Goal: Information Seeking & Learning: Learn about a topic

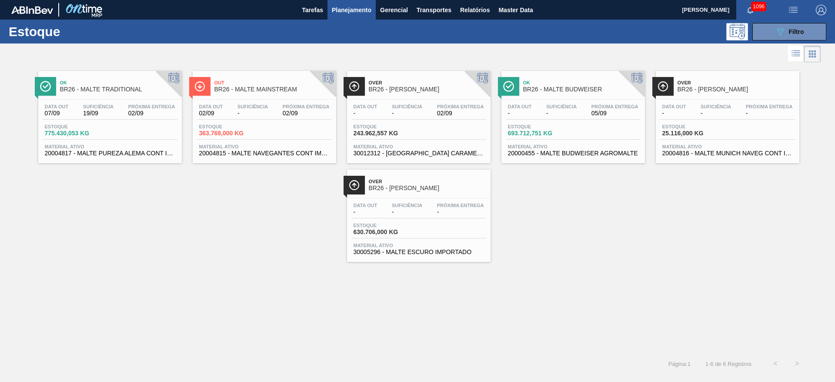
click at [245, 113] on span "-" at bounding box center [252, 113] width 30 height 7
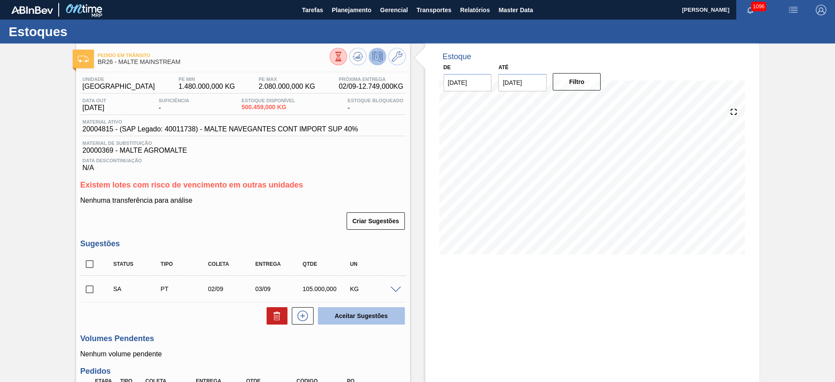
scroll to position [65, 0]
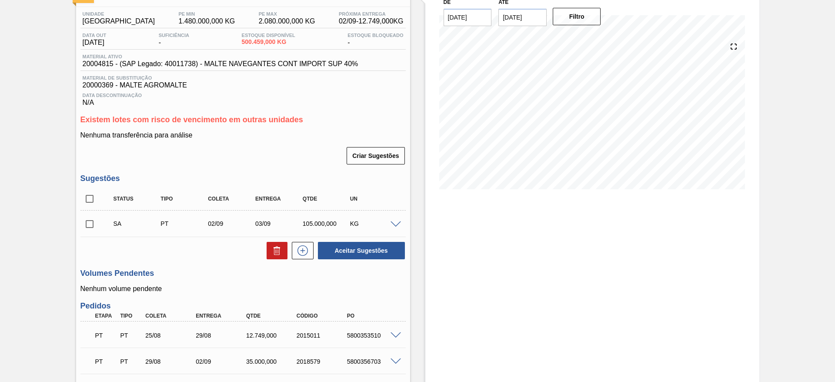
click at [395, 226] on span at bounding box center [395, 224] width 10 height 7
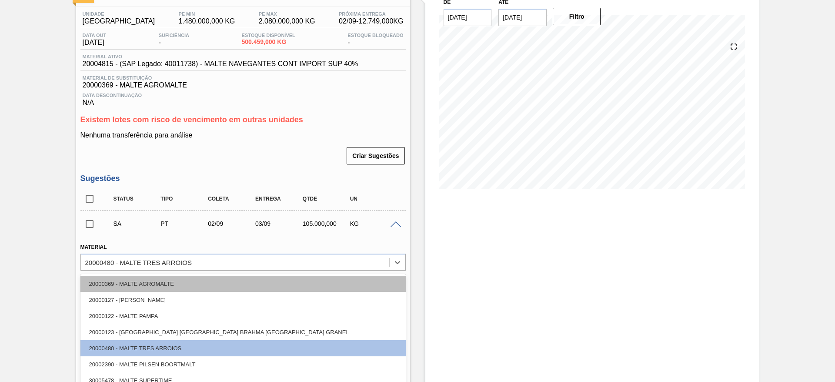
scroll to position [91, 0]
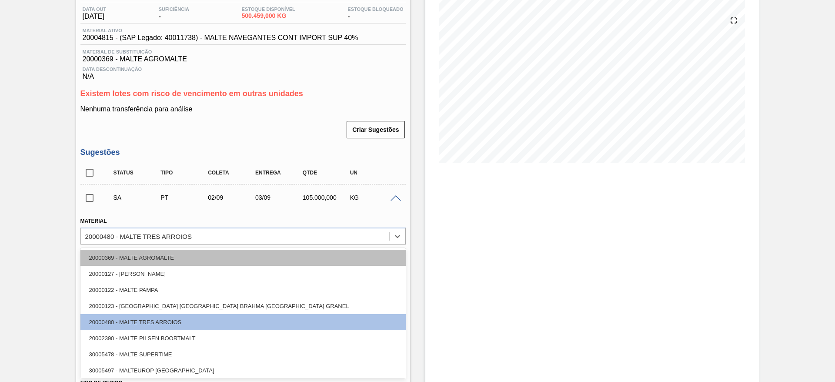
drag, startPoint x: 112, startPoint y: 263, endPoint x: 93, endPoint y: 263, distance: 19.1
click at [93, 244] on div "option 20000369 - MALTE AGROMALTE focused, 1 of 11. 11 results available. Use U…" at bounding box center [242, 235] width 325 height 17
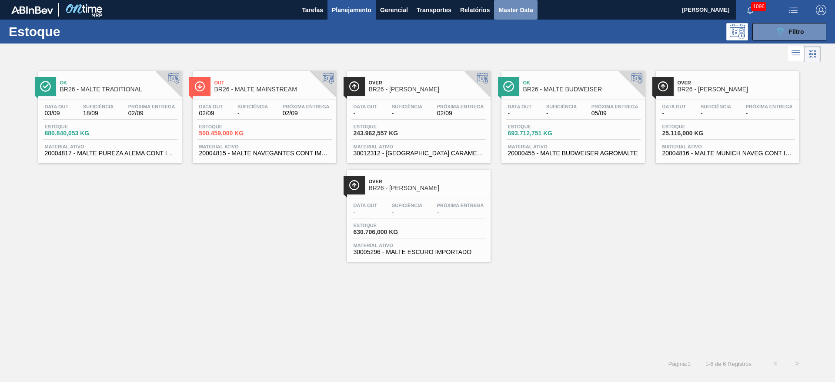
click at [510, 11] on span "Master Data" at bounding box center [515, 10] width 34 height 10
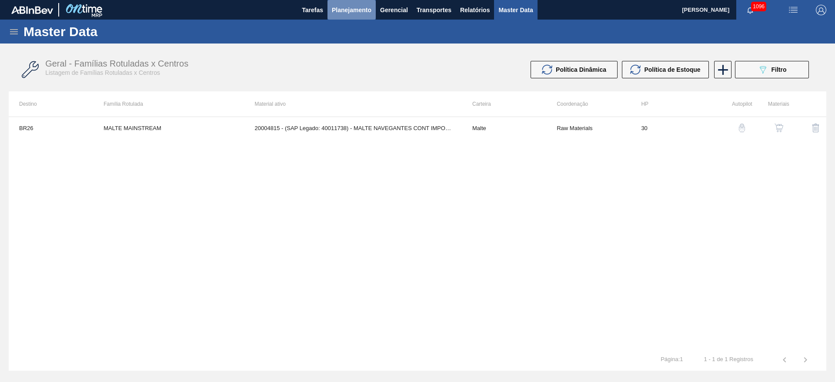
click at [352, 10] on span "Planejamento" at bounding box center [352, 10] width 40 height 10
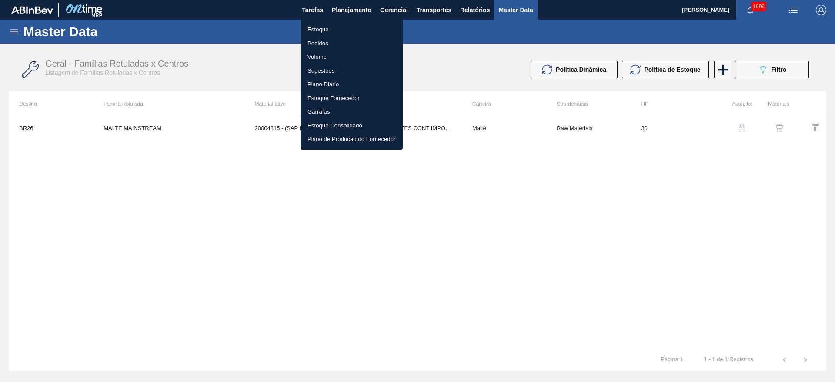
click at [317, 32] on li "Estoque" at bounding box center [351, 30] width 102 height 14
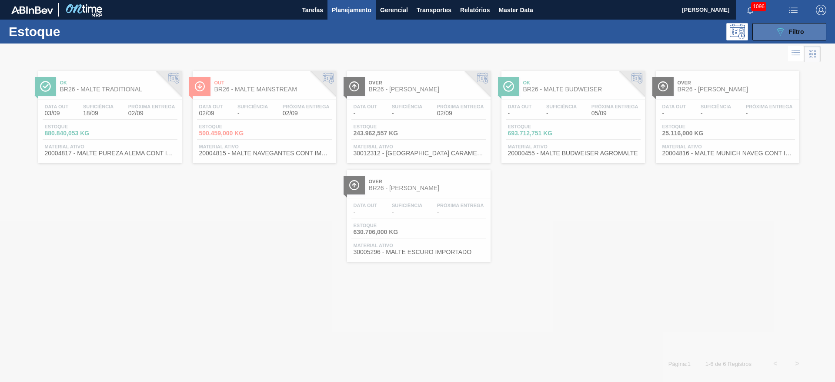
click at [788, 30] on div "089F7B8B-B2A5-4AFE-B5C0-19BA573D28AC Filtro" at bounding box center [789, 32] width 29 height 10
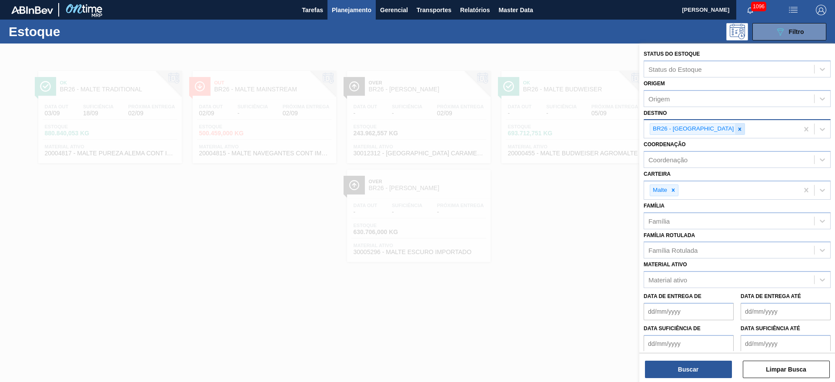
click at [736, 129] on icon at bounding box center [739, 129] width 6 height 6
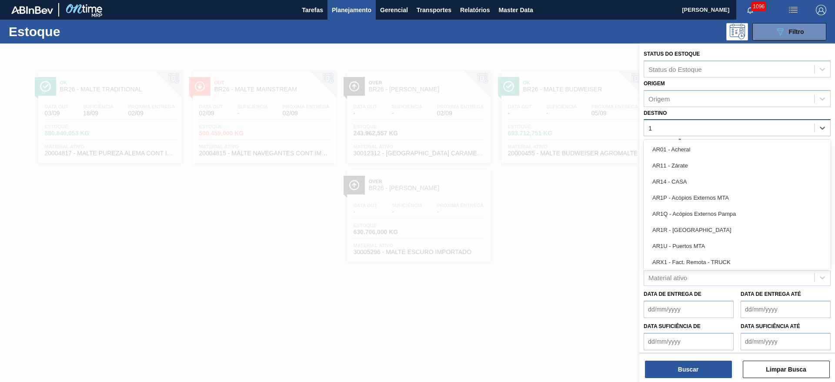
type input "15"
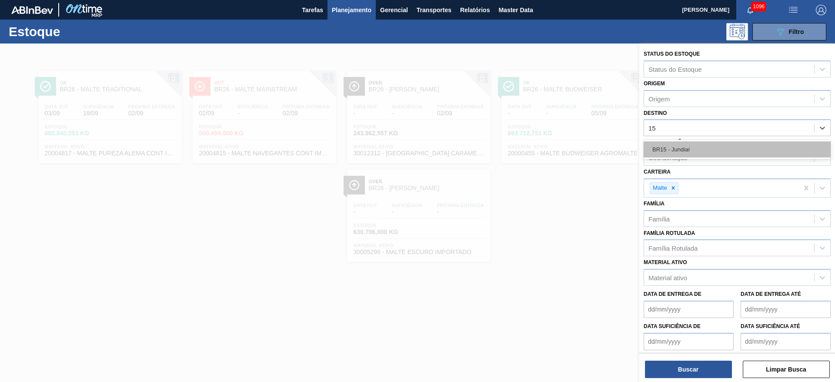
click at [713, 150] on div "BR15 - Jundiaí" at bounding box center [736, 149] width 187 height 16
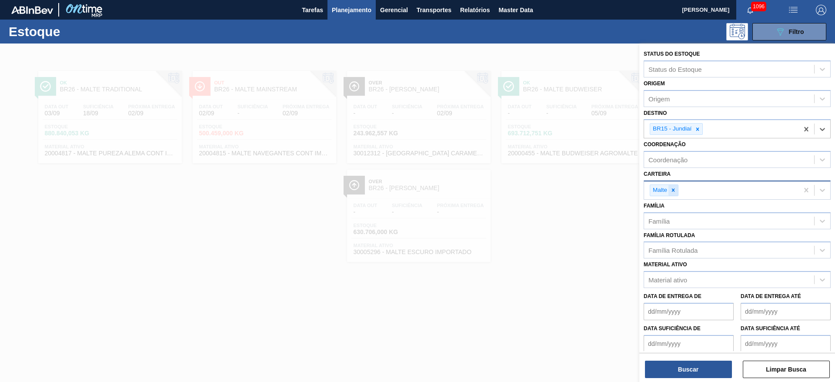
click at [671, 187] on icon at bounding box center [673, 190] width 6 height 6
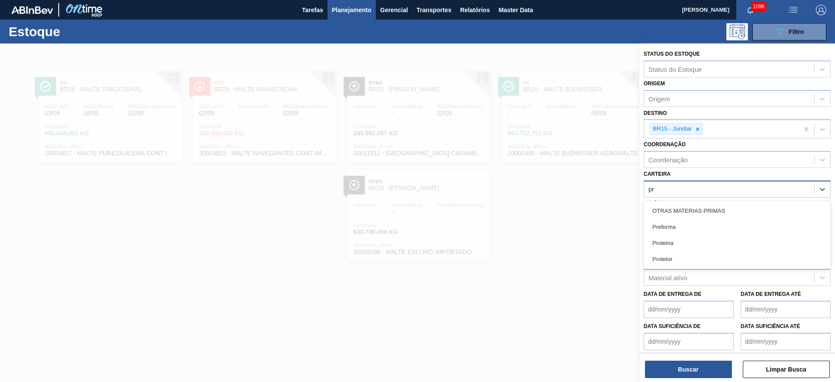
type input "pre"
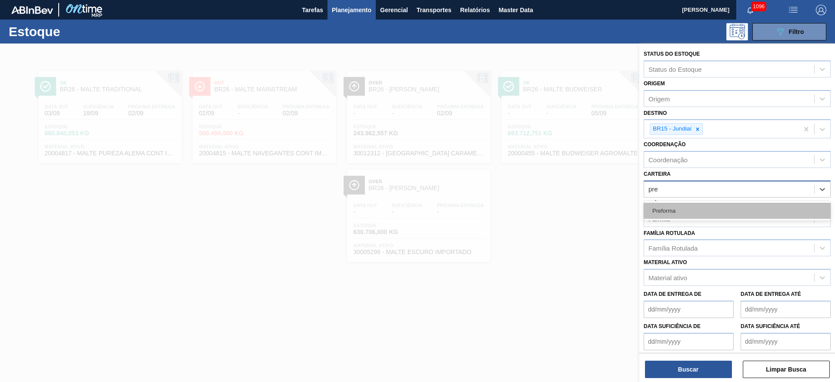
click at [667, 209] on div "Preforma" at bounding box center [736, 211] width 187 height 16
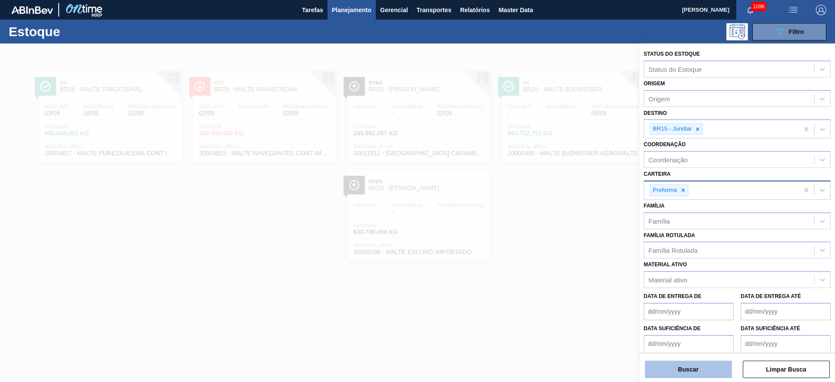
click at [682, 363] on button "Buscar" at bounding box center [688, 368] width 87 height 17
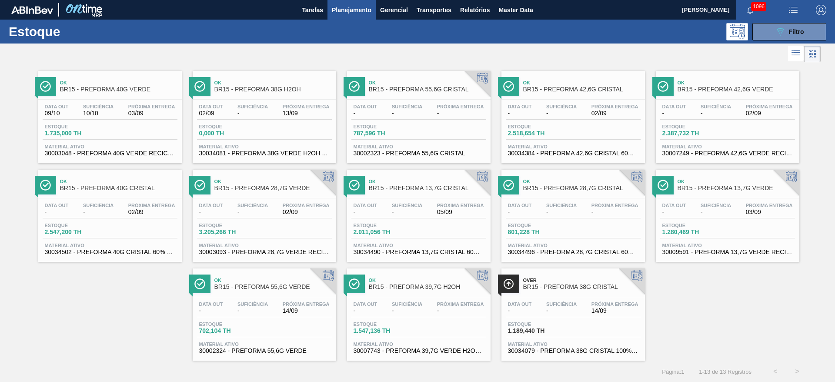
click at [545, 301] on div "Suficiência -" at bounding box center [561, 307] width 35 height 13
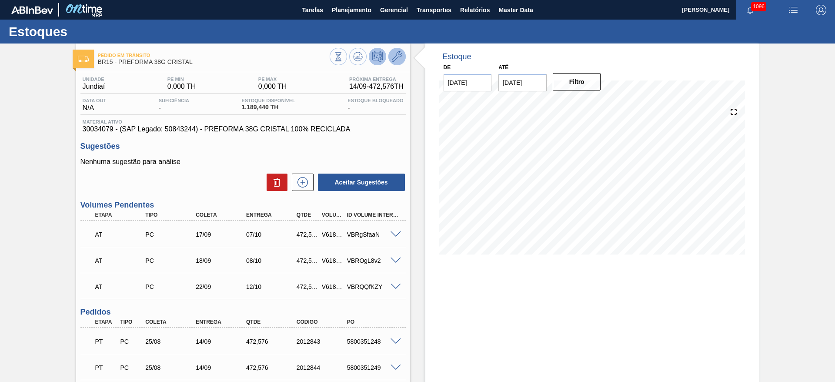
click at [397, 55] on icon at bounding box center [397, 56] width 10 height 10
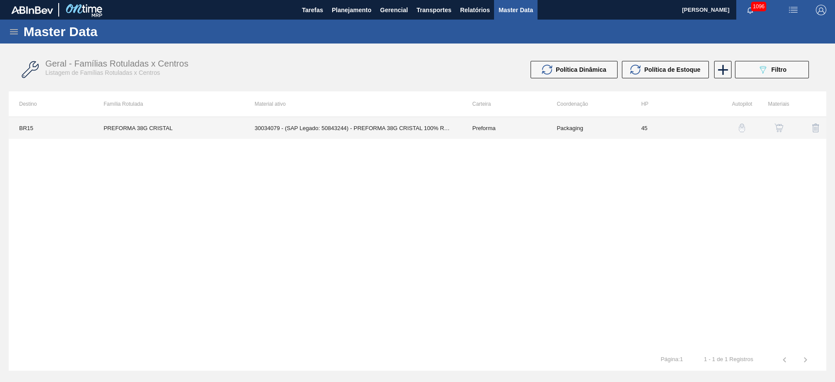
click at [412, 131] on td "30034079 - (SAP Legado: 50843244) - PREFORMA 38G CRISTAL 100% RECICLADA" at bounding box center [352, 128] width 217 height 22
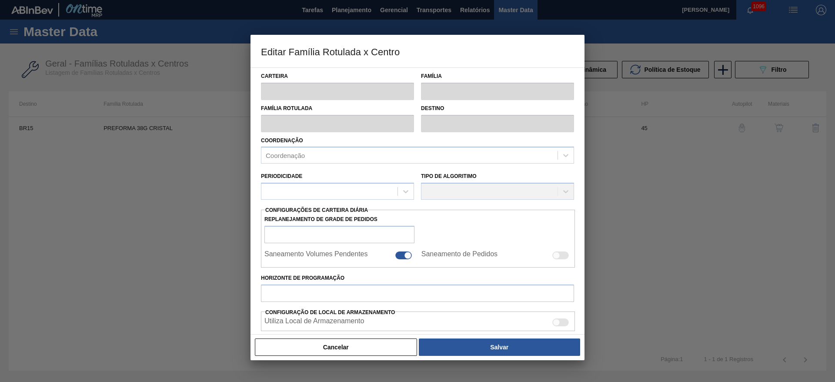
type input "Preforma"
type input "PREFORMA 38G CRISTAL"
type input "BR15 - Jundiaí"
type input "0"
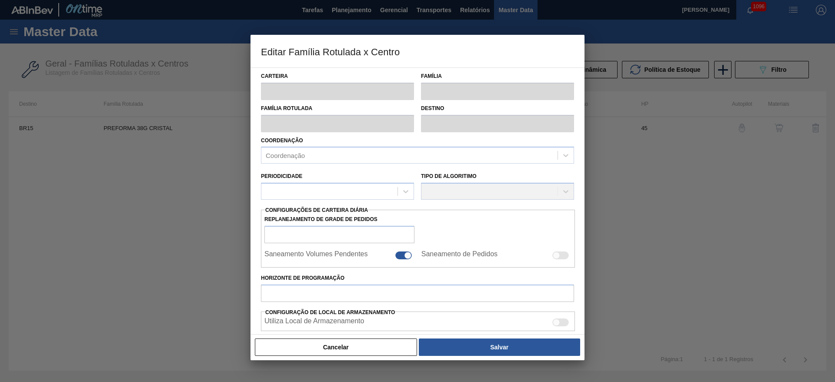
type input "45"
type input "0"
type input "100"
type input "0,000"
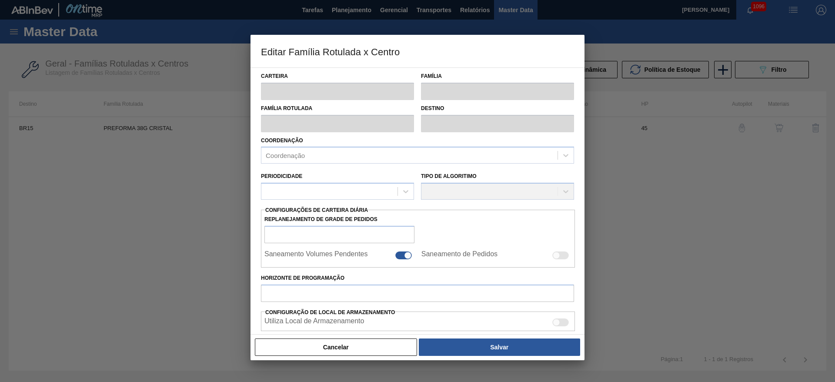
checkbox input "true"
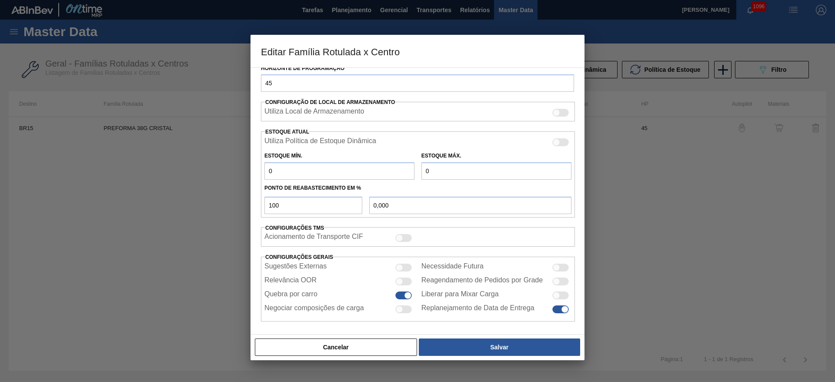
scroll to position [214, 0]
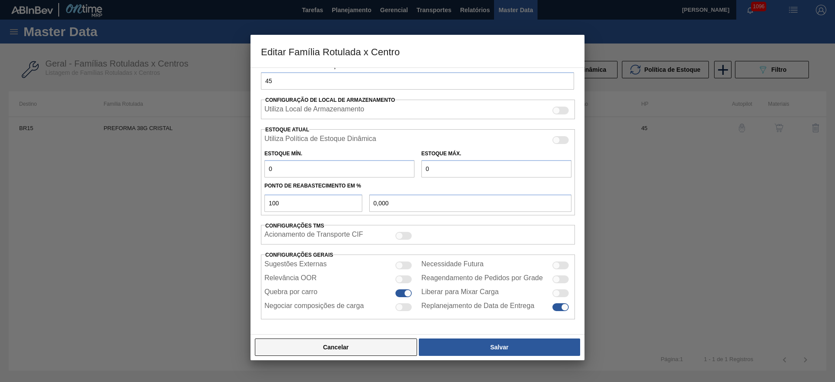
click at [334, 348] on button "Cancelar" at bounding box center [336, 346] width 162 height 17
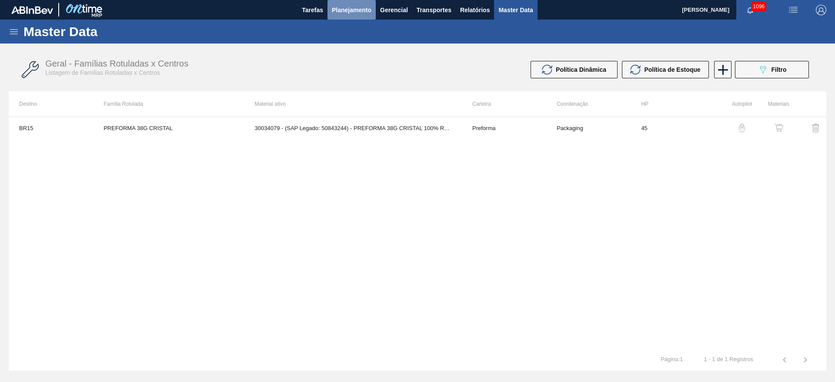
click at [356, 13] on span "Planejamento" at bounding box center [352, 10] width 40 height 10
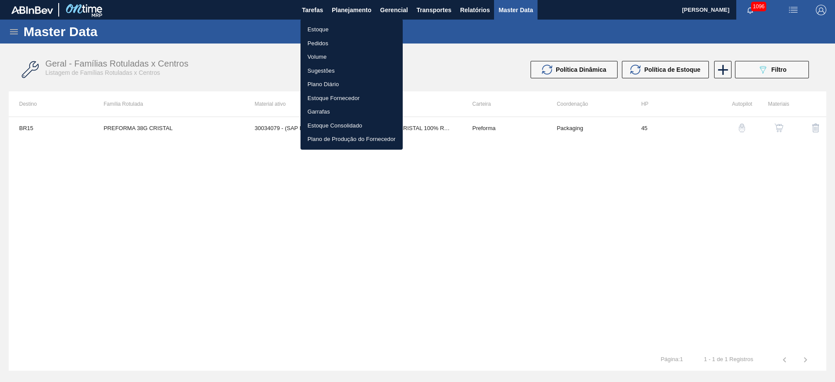
click at [316, 29] on li "Estoque" at bounding box center [351, 30] width 102 height 14
